Goal: Navigation & Orientation: Understand site structure

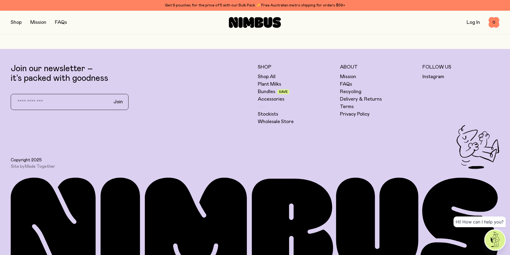
scroll to position [1788, 0]
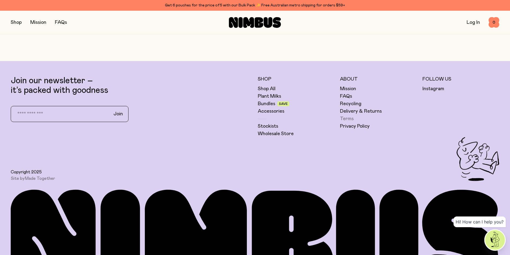
click at [345, 119] on link "Terms" at bounding box center [347, 119] width 14 height 6
click at [354, 125] on link "Privacy Policy" at bounding box center [355, 126] width 30 height 6
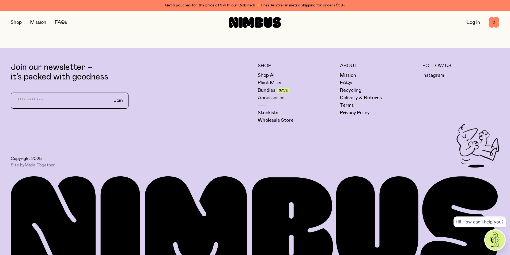
scroll to position [1828, 0]
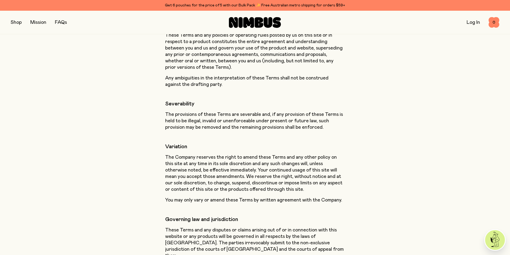
scroll to position [3647, 0]
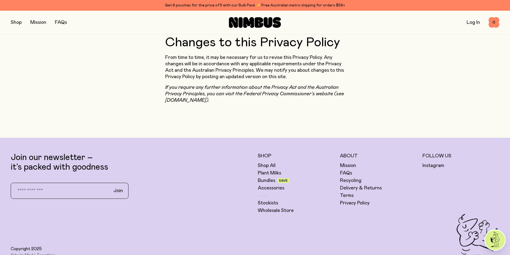
scroll to position [2961, 0]
